Goal: Task Accomplishment & Management: Manage account settings

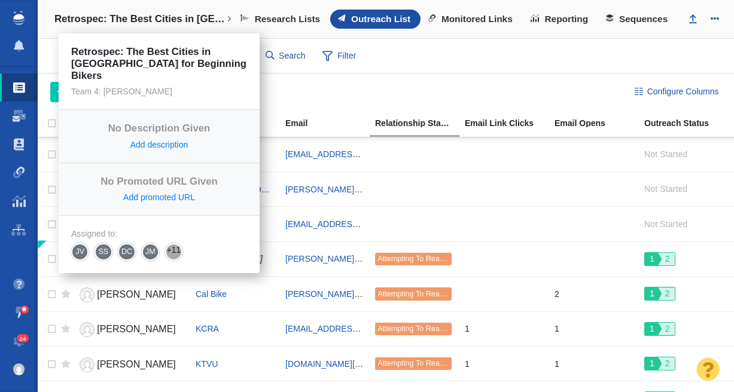
click at [115, 12] on link "Retrospec: The Best Cities in [GEOGRAPHIC_DATA] for Beginning Bikers" at bounding box center [141, 19] width 191 height 29
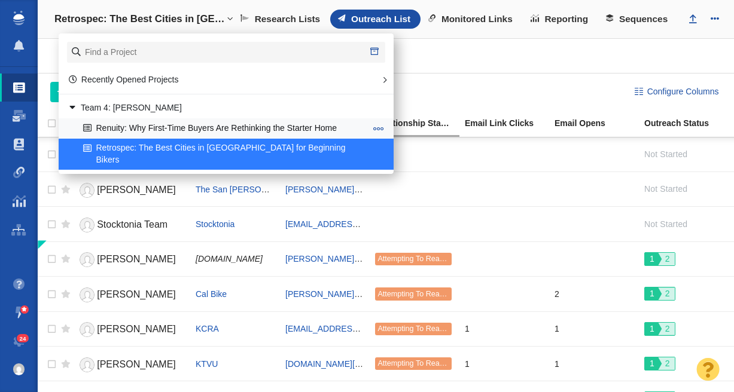
click at [117, 130] on link "Renuity: Why First-Time Buyers Are Rethinking the Starter Home" at bounding box center [224, 128] width 289 height 19
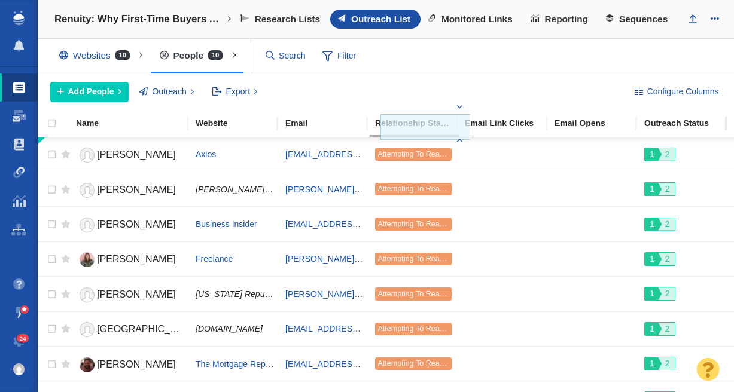
drag, startPoint x: 679, startPoint y: 125, endPoint x: 425, endPoint y: 128, distance: 253.6
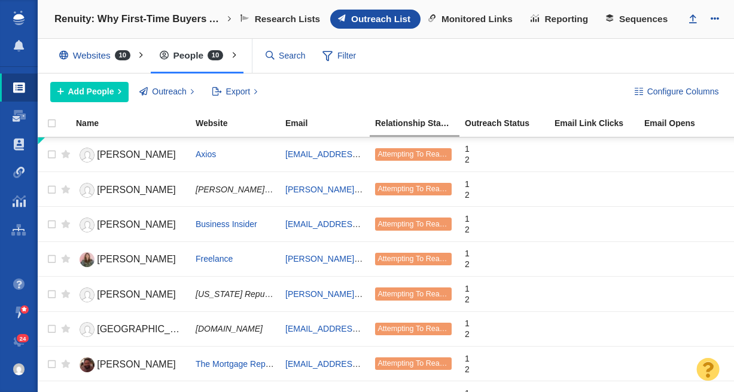
click at [447, 89] on div "Add People Add a Person Add From List of URLs Import from CSV Outreach No Conta…" at bounding box center [332, 92] width 565 height 20
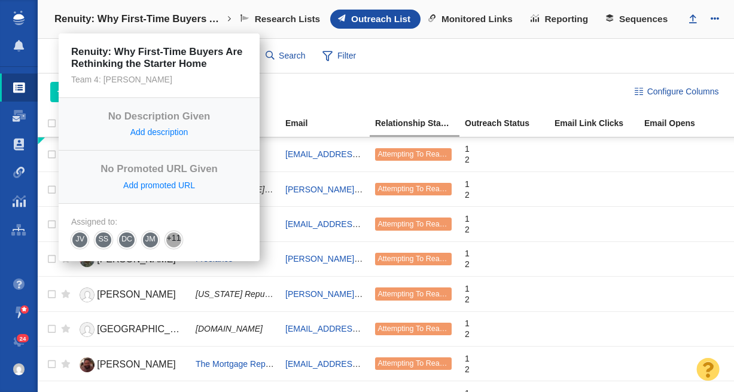
click at [106, 21] on h4 "Renuity: Why First-Time Buyers Are Rethinking the Starter Home" at bounding box center [140, 19] width 172 height 12
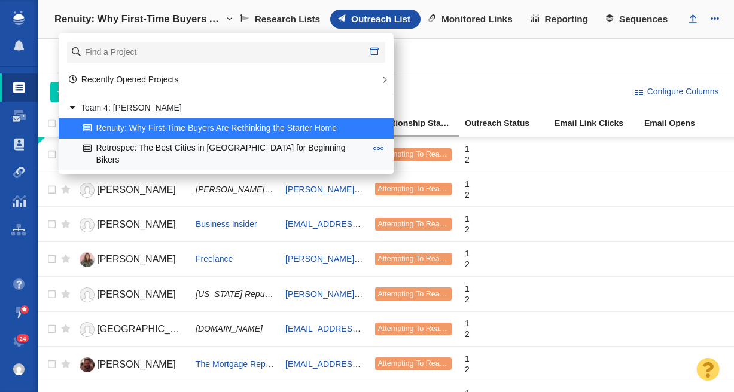
click at [129, 148] on link "Retrospec: The Best Cities in [GEOGRAPHIC_DATA] for Beginning Bikers" at bounding box center [224, 154] width 289 height 30
